Goal: Task Accomplishment & Management: Use online tool/utility

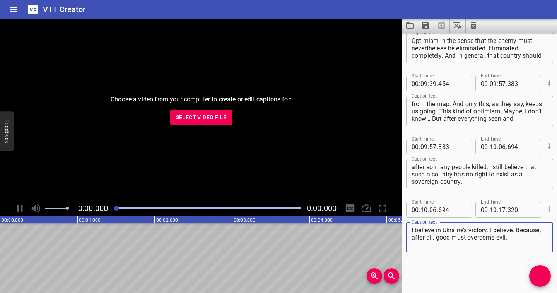
scroll to position [2675, 0]
click at [474, 27] on icon "Clear captions" at bounding box center [473, 25] width 9 height 9
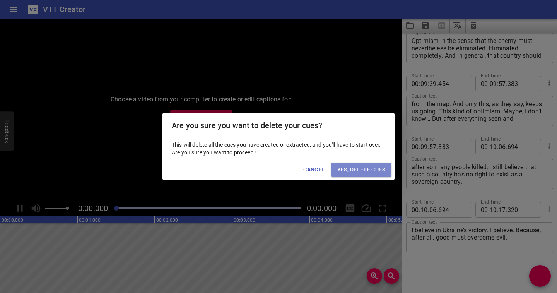
click at [358, 172] on span "Yes, Delete Cues" at bounding box center [361, 170] width 48 height 10
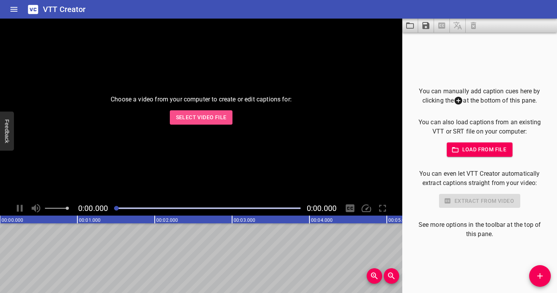
click at [220, 118] on span "Select Video File" at bounding box center [201, 118] width 51 height 10
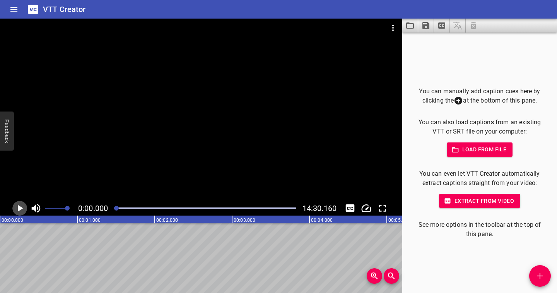
click at [21, 209] on icon "Play/Pause" at bounding box center [20, 208] width 5 height 7
click at [21, 209] on icon "Play/Pause" at bounding box center [20, 208] width 6 height 7
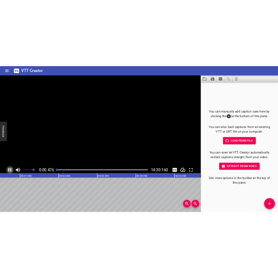
scroll to position [0, 49]
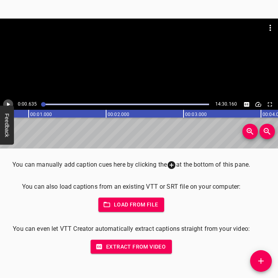
click at [6, 102] on icon "Play/Pause" at bounding box center [8, 104] width 7 height 7
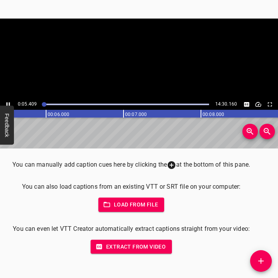
click at [6, 102] on icon "Play/Pause" at bounding box center [8, 104] width 7 height 7
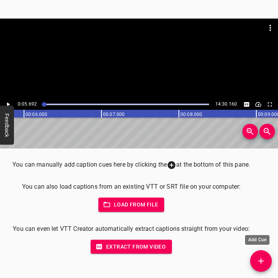
click at [261, 260] on icon "Add Cue" at bounding box center [260, 260] width 5 height 5
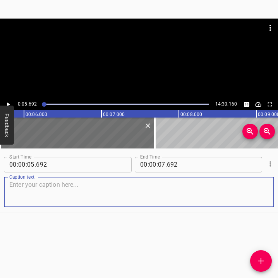
click at [114, 188] on textarea at bounding box center [138, 192] width 259 height 22
paste textarea "For us… Our street is a bit to the side. You see? A bit aside. The street is sh…"
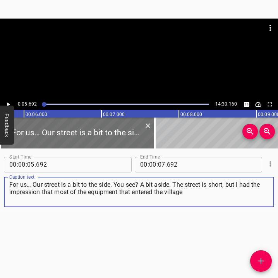
type textarea "For us… Our street is a bit to the side. You see? A bit aside. The street is sh…"
click at [5, 102] on icon "Play/Pause" at bounding box center [8, 104] width 7 height 7
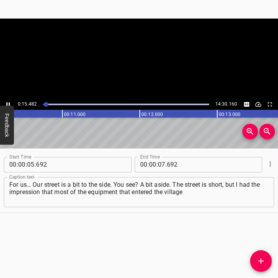
scroll to position [0, 800]
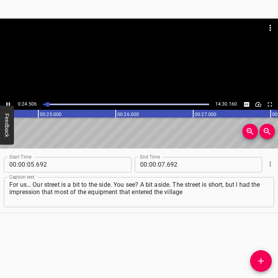
click at [7, 102] on icon "Play/Pause" at bounding box center [8, 104] width 7 height 7
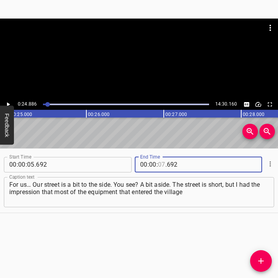
click at [158, 165] on input "number" at bounding box center [161, 164] width 7 height 15
type input "24"
type input "886"
click at [263, 262] on icon "Add Cue" at bounding box center [260, 260] width 9 height 9
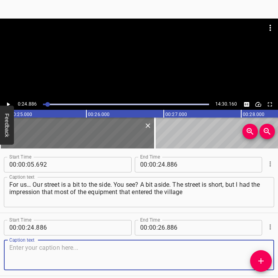
scroll to position [32, 0]
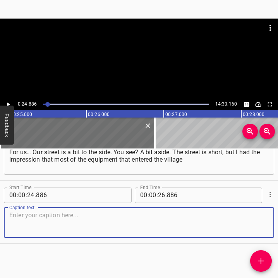
click at [255, 233] on textarea at bounding box center [138, 222] width 259 height 22
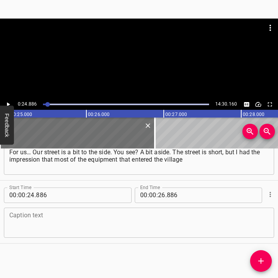
click at [10, 218] on textarea at bounding box center [138, 222] width 259 height 22
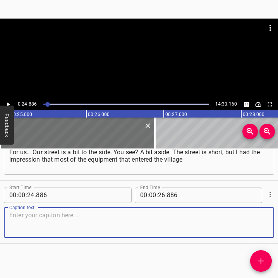
paste textarea "was on our street. It was terrifying, how many of them there were — those tanks…"
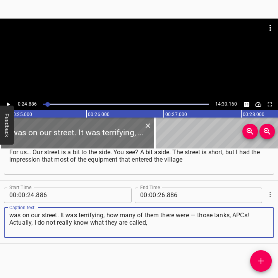
type textarea "was on our street. It was terrifying, how many of them there were — those tanks…"
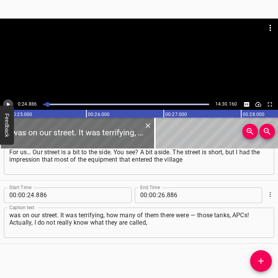
click at [10, 102] on icon "Play/Pause" at bounding box center [8, 104] width 7 height 7
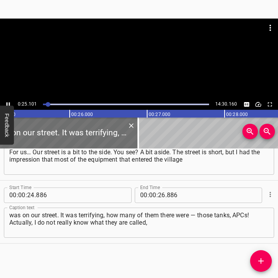
scroll to position [0, 1961]
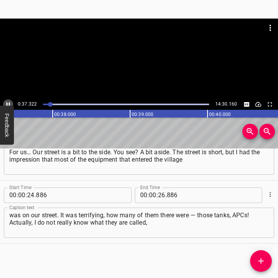
click at [9, 101] on icon "Play/Pause" at bounding box center [8, 104] width 7 height 7
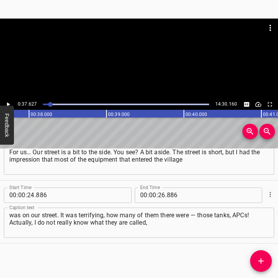
click at [9, 101] on icon "Play/Pause" at bounding box center [8, 104] width 7 height 7
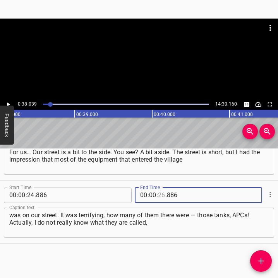
click at [160, 197] on input "number" at bounding box center [161, 195] width 7 height 15
type input "38"
type input "039"
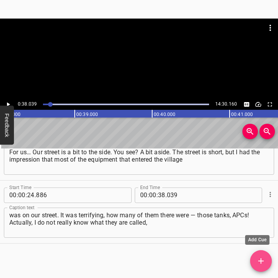
click at [264, 262] on icon "Add Cue" at bounding box center [260, 260] width 9 height 9
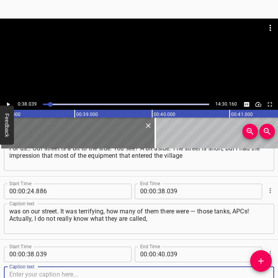
scroll to position [95, 0]
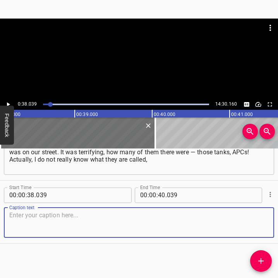
drag, startPoint x: 245, startPoint y: 224, endPoint x: 272, endPoint y: 213, distance: 29.3
click at [245, 224] on textarea at bounding box center [138, 222] width 259 height 22
click at [36, 226] on textarea at bounding box center [138, 222] width 259 height 22
paste textarea "but there were so many of them. In every yard there were several — two, even th…"
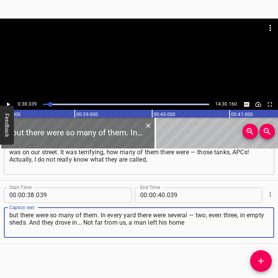
type textarea "but there were so many of them. In every yard there were several — two, even th…"
click at [10, 100] on button "Play/Pause" at bounding box center [8, 104] width 10 height 10
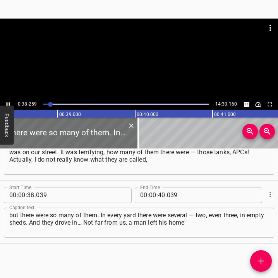
scroll to position [0, 2979]
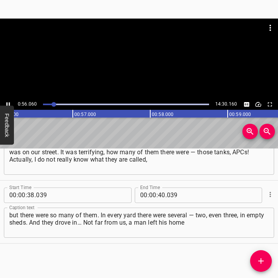
click at [6, 103] on icon "Play/Pause" at bounding box center [8, 104] width 7 height 7
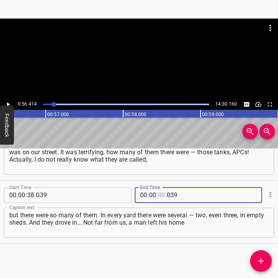
click at [159, 194] on input "number" at bounding box center [161, 195] width 7 height 15
type input "56"
type input "414"
click at [262, 259] on icon "Add Cue" at bounding box center [260, 260] width 9 height 9
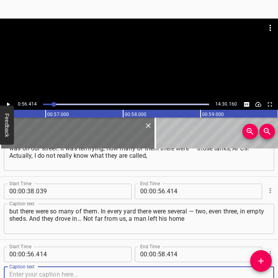
scroll to position [159, 0]
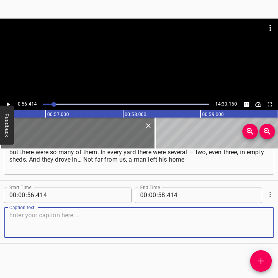
drag, startPoint x: 251, startPoint y: 230, endPoint x: 277, endPoint y: 218, distance: 28.7
click at [253, 228] on textarea at bounding box center [138, 222] width 259 height 22
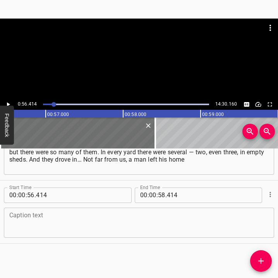
click at [24, 227] on textarea at bounding box center [138, 222] width 259 height 22
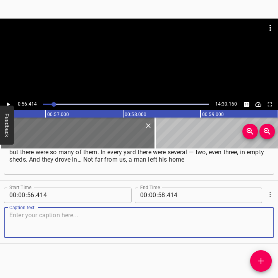
paste textarea "and went away, so they simply… A tank drove into his shed. It pushed the wall a…"
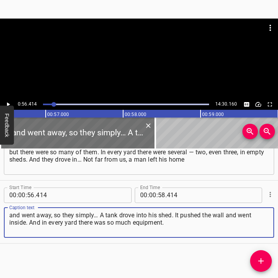
type textarea "and went away, so they simply… A tank drove into his shed. It pushed the wall a…"
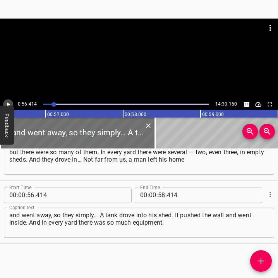
click at [5, 103] on icon "Play/Pause" at bounding box center [8, 104] width 7 height 7
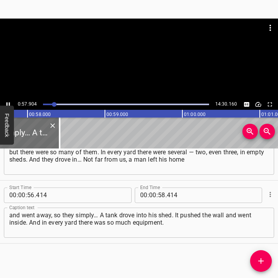
scroll to position [0, 4476]
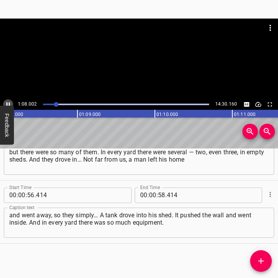
click at [8, 104] on icon "Play/Pause" at bounding box center [8, 104] width 7 height 7
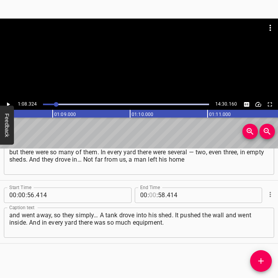
click at [150, 194] on input "number" at bounding box center [152, 195] width 7 height 15
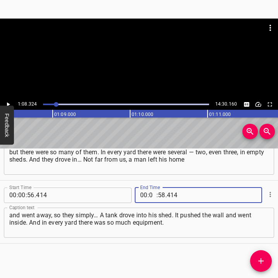
type input "01"
type input "08"
type input "324"
click at [265, 262] on span "Add Cue" at bounding box center [261, 260] width 22 height 9
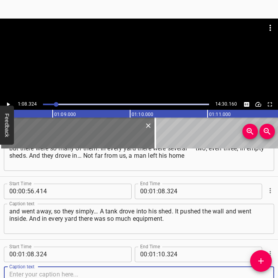
scroll to position [222, 0]
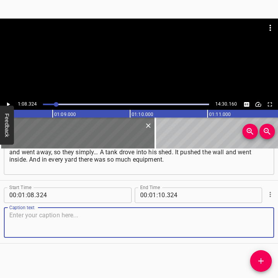
drag, startPoint x: 249, startPoint y: 226, endPoint x: 269, endPoint y: 222, distance: 20.5
click at [256, 224] on textarea at bounding box center [138, 222] width 259 height 22
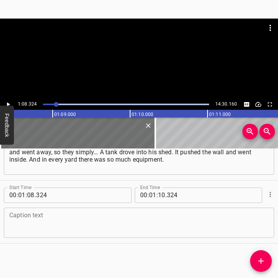
click at [63, 226] on textarea at bounding box center [138, 222] width 259 height 22
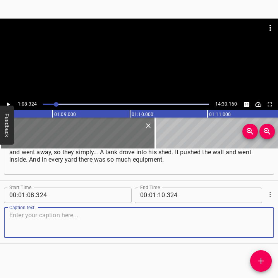
paste textarea "And when it began… It was unexpected. Friends from [GEOGRAPHIC_DATA] came to me…"
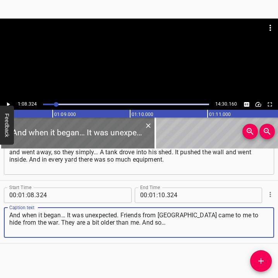
type textarea "And when it began… It was unexpected. Friends from [GEOGRAPHIC_DATA] came to me…"
click at [7, 104] on icon "Play/Pause" at bounding box center [8, 104] width 3 height 4
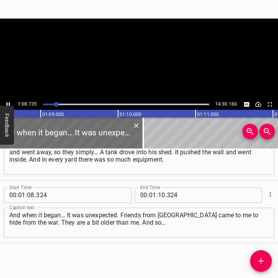
scroll to position [0, 5314]
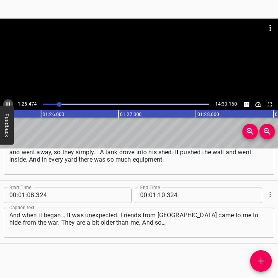
click at [8, 102] on icon "Play/Pause" at bounding box center [8, 104] width 7 height 7
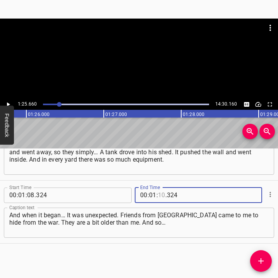
click at [161, 196] on input "number" at bounding box center [161, 195] width 7 height 15
type input "25"
type input "660"
click at [259, 263] on icon "Add Cue" at bounding box center [260, 260] width 9 height 9
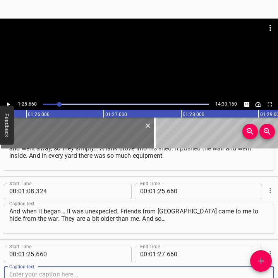
scroll to position [285, 0]
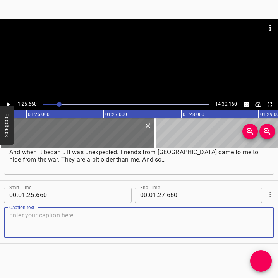
drag, startPoint x: 256, startPoint y: 225, endPoint x: 272, endPoint y: 223, distance: 16.4
click at [262, 224] on div "Caption text" at bounding box center [139, 223] width 270 height 30
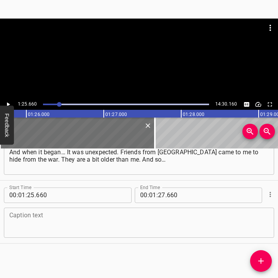
click at [41, 224] on textarea at bounding box center [138, 222] width 259 height 22
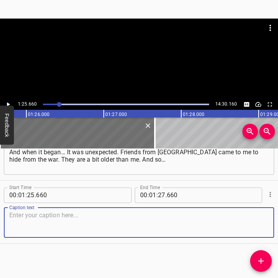
paste textarea "In the morning of the 5th, we were standing in the yard. We were not even hidin…"
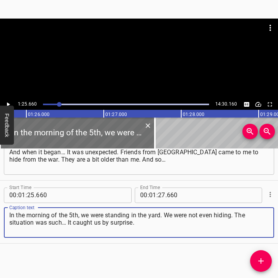
type textarea "In the morning of the 5th, we were standing in the yard. We were not even hidin…"
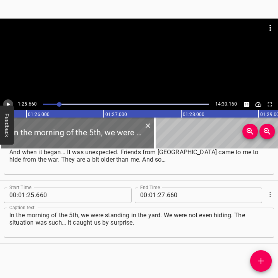
click at [7, 101] on icon "Play/Pause" at bounding box center [8, 104] width 7 height 7
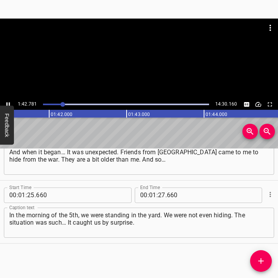
click at [9, 102] on icon "Play/Pause" at bounding box center [8, 104] width 7 height 7
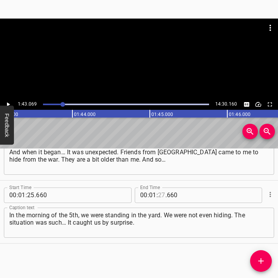
click at [158, 191] on input "number" at bounding box center [161, 195] width 7 height 15
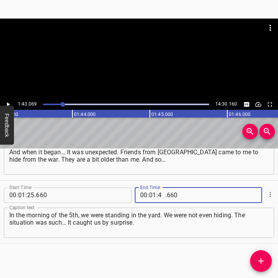
type input "43"
type input "069"
click at [260, 259] on icon "Add Cue" at bounding box center [260, 260] width 9 height 9
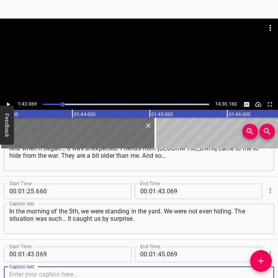
scroll to position [348, 0]
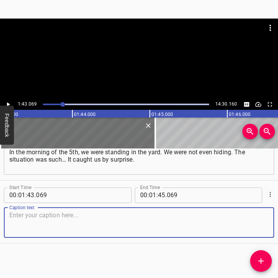
drag, startPoint x: 250, startPoint y: 223, endPoint x: 275, endPoint y: 223, distance: 25.1
click at [254, 223] on textarea at bounding box center [138, 222] width 259 height 22
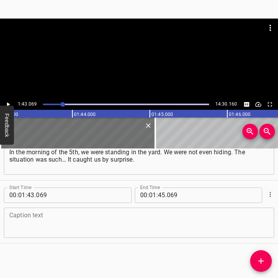
click at [19, 223] on textarea at bounding box center [138, 222] width 259 height 22
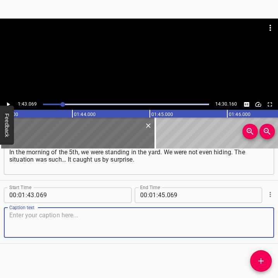
paste textarea "And we were counting tanks. They were [PERSON_NAME] by, covered with their sold…"
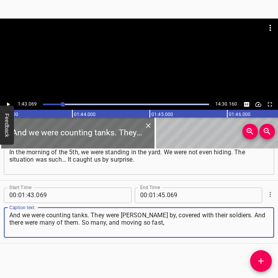
type textarea "And we were counting tanks. They were [PERSON_NAME] by, covered with their sold…"
click at [7, 103] on icon "Play/Pause" at bounding box center [8, 104] width 3 height 4
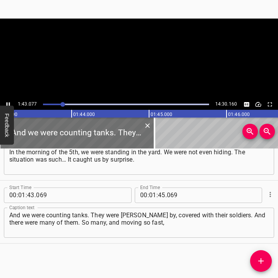
scroll to position [0, 7990]
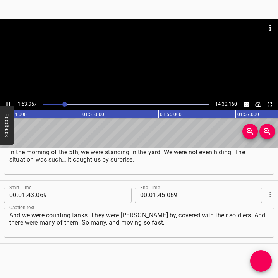
click at [9, 102] on icon "Play/Pause" at bounding box center [8, 104] width 7 height 7
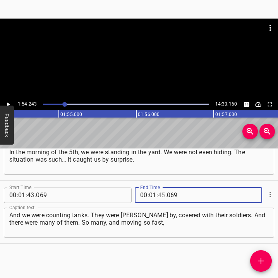
click at [159, 194] on input "number" at bounding box center [161, 195] width 7 height 15
type input "54"
type input "243"
click at [260, 259] on icon "Add Cue" at bounding box center [260, 260] width 5 height 5
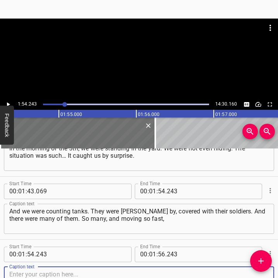
scroll to position [411, 0]
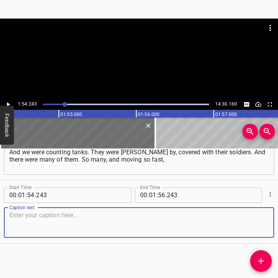
drag, startPoint x: 256, startPoint y: 219, endPoint x: 278, endPoint y: 211, distance: 23.4
click at [278, 211] on html "Caption Editor Batch Transcribe Login Sign Up Privacy Contact 1:54.243 14:30.16…" at bounding box center [139, 139] width 278 height 278
click at [44, 226] on textarea at bounding box center [138, 222] width 259 height 22
paste textarea "that we could not keep up with counting how many drove in. They even hid at the…"
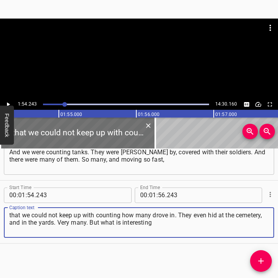
type textarea "that we could not keep up with counting how many drove in. They even hid at the…"
click at [9, 102] on icon "Play/Pause" at bounding box center [8, 104] width 7 height 7
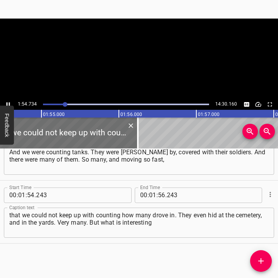
scroll to position [0, 8871]
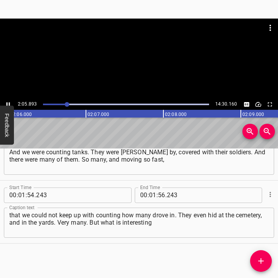
click at [8, 103] on icon "Play/Pause" at bounding box center [8, 104] width 7 height 7
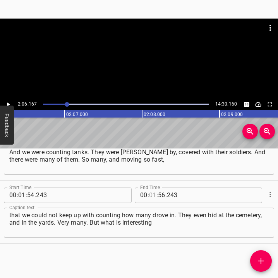
click at [149, 193] on input "number" at bounding box center [152, 195] width 7 height 15
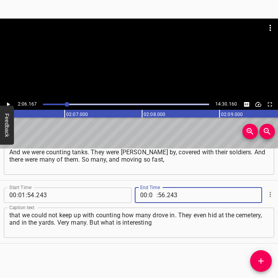
type input "02"
type input "06"
type input "167"
click at [262, 263] on icon "Add Cue" at bounding box center [260, 260] width 9 height 9
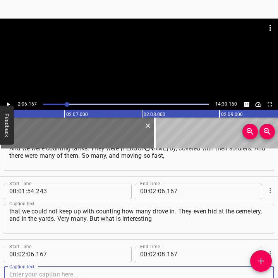
scroll to position [474, 0]
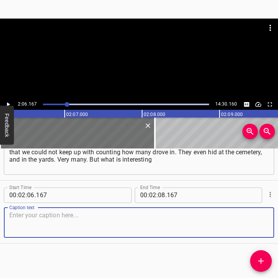
drag, startPoint x: 247, startPoint y: 224, endPoint x: 276, endPoint y: 217, distance: 30.3
click at [263, 220] on div "Caption text" at bounding box center [139, 223] width 270 height 30
click at [42, 223] on textarea at bounding box center [138, 222] width 259 height 22
paste textarea "— in my yard there were none. Maybe because it is open, a large yard… In short,…"
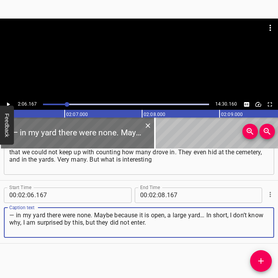
type textarea "— in my yard there were none. Maybe because it is open, a large yard… In short,…"
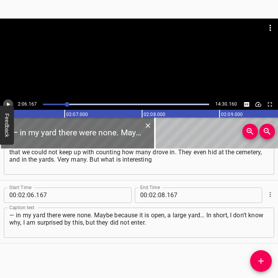
click at [10, 104] on icon "Play/Pause" at bounding box center [8, 104] width 7 height 7
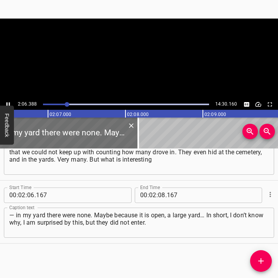
scroll to position [0, 9773]
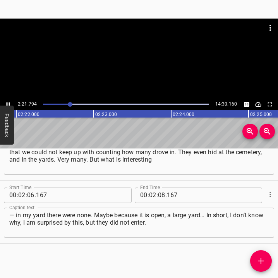
click at [8, 102] on icon "Play/Pause" at bounding box center [8, 104] width 7 height 7
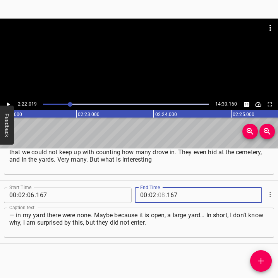
click at [160, 196] on input "number" at bounding box center [161, 195] width 7 height 15
type input "22"
type input "019"
click at [262, 263] on icon "Add Cue" at bounding box center [260, 260] width 9 height 9
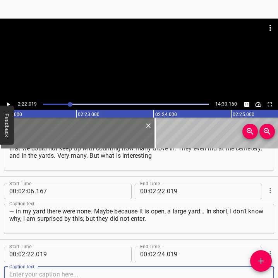
scroll to position [537, 0]
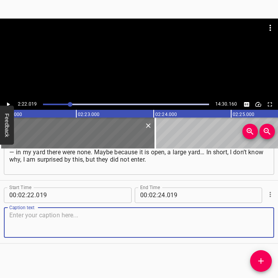
click at [257, 223] on textarea at bounding box center [138, 222] width 259 height 22
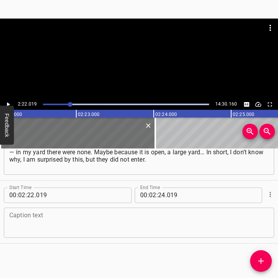
click at [40, 220] on textarea at bounding box center [138, 222] width 259 height 22
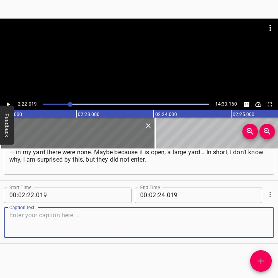
paste textarea "But at the neighbor’s there were two tanks standing. And we were hiding in the …"
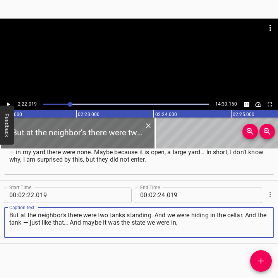
type textarea "But at the neighbor’s there were two tanks standing. And we were hiding in the …"
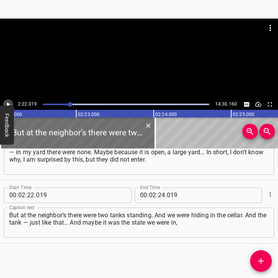
click at [9, 101] on icon "Play/Pause" at bounding box center [8, 104] width 7 height 7
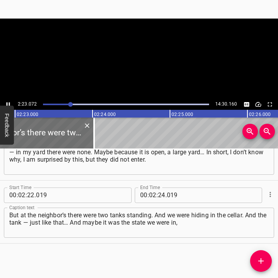
scroll to position [0, 11063]
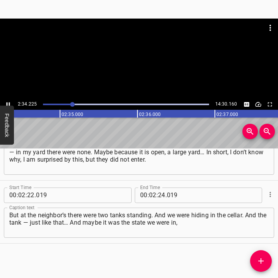
click at [7, 103] on icon "Play/Pause" at bounding box center [8, 104] width 3 height 4
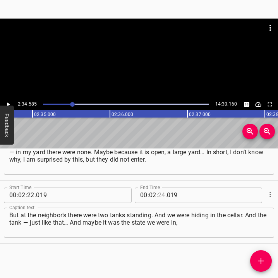
click at [158, 192] on input "number" at bounding box center [161, 195] width 7 height 15
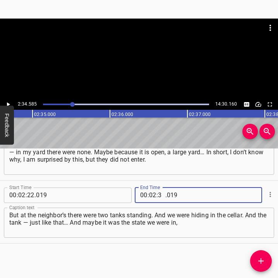
type input "34"
type input "585"
click at [261, 256] on icon "Add Cue" at bounding box center [260, 260] width 9 height 9
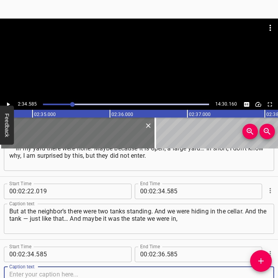
scroll to position [600, 0]
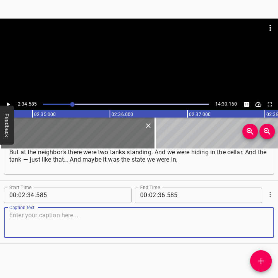
drag, startPoint x: 253, startPoint y: 219, endPoint x: 292, endPoint y: 213, distance: 39.1
click at [278, 213] on html "Caption Editor Batch Transcribe Login Sign Up Privacy Contact 2:34.585 14:30.16…" at bounding box center [139, 139] width 278 height 278
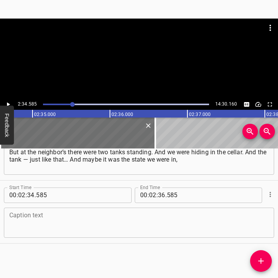
click at [22, 217] on textarea at bounding box center [138, 222] width 259 height 22
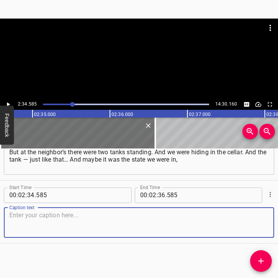
paste textarea "that you don’t even realize, I don’t know, but hiding in the cellar when a russ…"
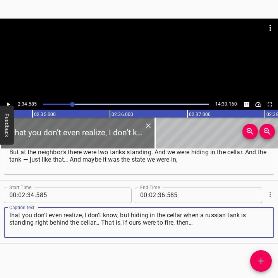
type textarea "that you don’t even realize, I don’t know, but hiding in the cellar when a russ…"
click at [9, 102] on icon "Play/Pause" at bounding box center [8, 104] width 7 height 7
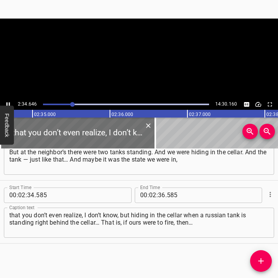
scroll to position [0, 11958]
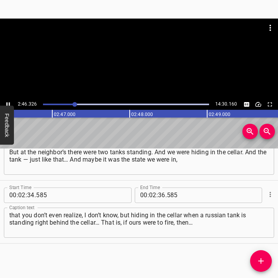
click at [7, 99] on div at bounding box center [139, 59] width 278 height 80
drag, startPoint x: 7, startPoint y: 99, endPoint x: 11, endPoint y: 104, distance: 6.1
click at [7, 101] on div "2:47.388 14:30.160" at bounding box center [139, 64] width 278 height 91
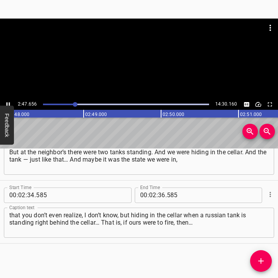
click at [7, 102] on icon "Play/Pause" at bounding box center [8, 104] width 7 height 7
click at [159, 194] on input "number" at bounding box center [161, 195] width 7 height 15
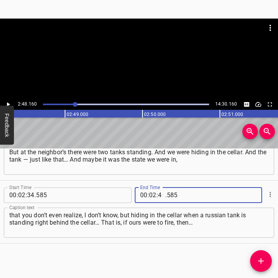
type input "48"
type input "160"
click at [263, 259] on icon "Add Cue" at bounding box center [260, 260] width 9 height 9
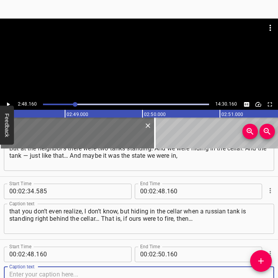
scroll to position [663, 0]
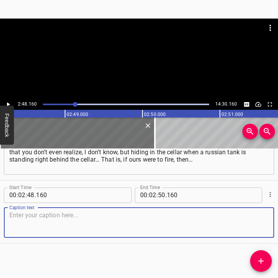
drag, startPoint x: 257, startPoint y: 225, endPoint x: 286, endPoint y: 220, distance: 29.4
click at [278, 220] on html "Caption Editor Batch Transcribe Login Sign Up Privacy Contact 2:48.160 14:30.16…" at bounding box center [139, 139] width 278 height 278
click at [24, 219] on textarea at bounding box center [138, 222] width 259 height 22
paste textarea "And we were sitting in the cellar. And the impression, I will tell you, from th…"
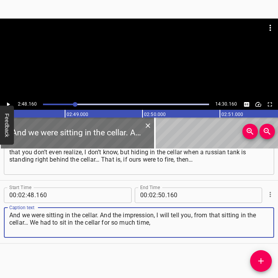
type textarea "And we were sitting in the cellar. And the impression, I will tell you, from th…"
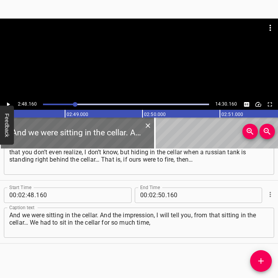
click at [11, 99] on div at bounding box center [139, 59] width 278 height 80
click at [9, 102] on icon "Play/Pause" at bounding box center [8, 104] width 7 height 7
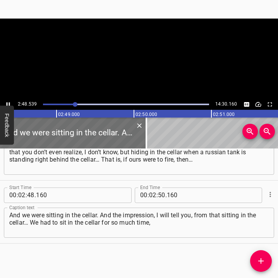
scroll to position [0, 13032]
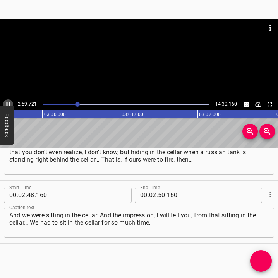
click at [9, 102] on icon "Play/Pause" at bounding box center [8, 104] width 7 height 7
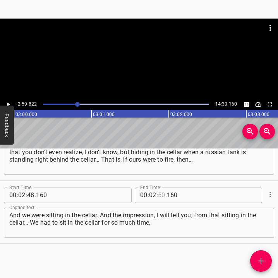
click at [160, 194] on input "number" at bounding box center [161, 195] width 7 height 15
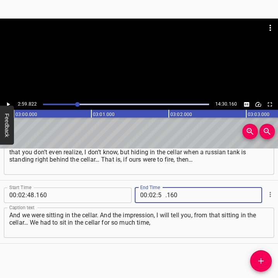
type input "59"
type input "822"
click at [262, 261] on icon "Add Cue" at bounding box center [260, 260] width 5 height 5
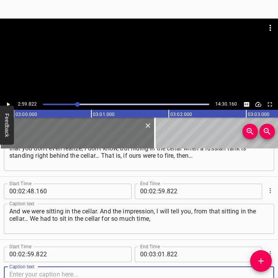
scroll to position [726, 0]
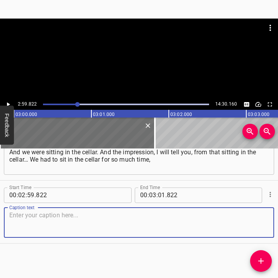
drag, startPoint x: 250, startPoint y: 221, endPoint x: 271, endPoint y: 213, distance: 22.3
click at [251, 220] on textarea at bounding box center [138, 222] width 259 height 22
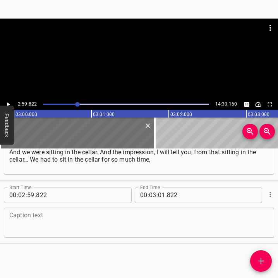
click at [63, 218] on textarea at bounding box center [138, 222] width 259 height 22
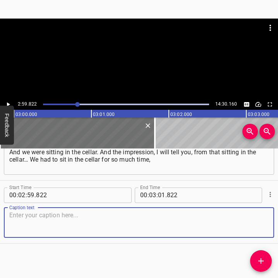
paste textarea "And we were sitting in the cellar. And the impression, I will tell you, from th…"
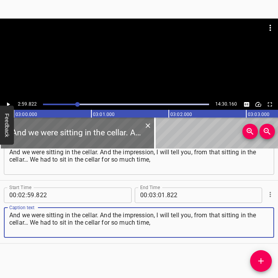
type textarea "And we were sitting in the cellar. And the impression, I will tell you, from th…"
